Goal: Check status

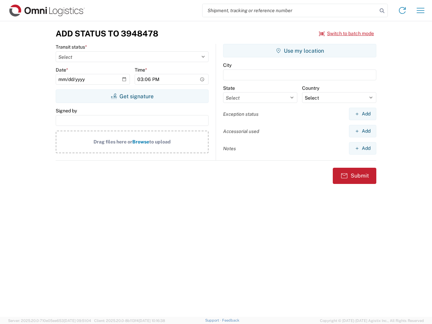
click at [290, 10] on input "search" at bounding box center [289, 10] width 175 height 13
click at [382, 11] on icon at bounding box center [381, 10] width 9 height 9
click at [402, 10] on icon at bounding box center [402, 10] width 11 height 11
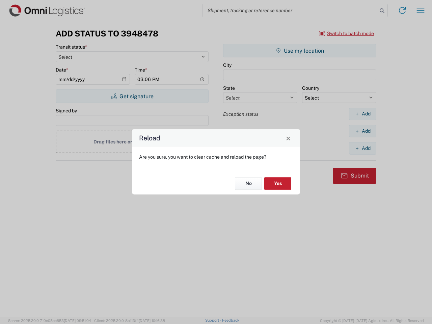
click at [346, 33] on div "Reload Are you sure, you want to clear cache and reload the page? No Yes" at bounding box center [216, 162] width 432 height 324
click at [132, 96] on div "Reload Are you sure, you want to clear cache and reload the page? No Yes" at bounding box center [216, 162] width 432 height 324
click at [299, 51] on div "Reload Are you sure, you want to clear cache and reload the page? No Yes" at bounding box center [216, 162] width 432 height 324
click at [362, 114] on div "Reload Are you sure, you want to clear cache and reload the page? No Yes" at bounding box center [216, 162] width 432 height 324
click at [362, 131] on div "Reload Are you sure, you want to clear cache and reload the page? No Yes" at bounding box center [216, 162] width 432 height 324
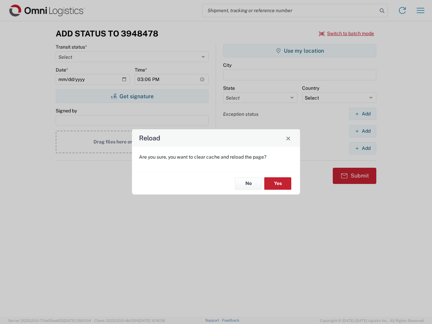
click at [362, 148] on div "Reload Are you sure, you want to clear cache and reload the page? No Yes" at bounding box center [216, 162] width 432 height 324
